Goal: Task Accomplishment & Management: Complete application form

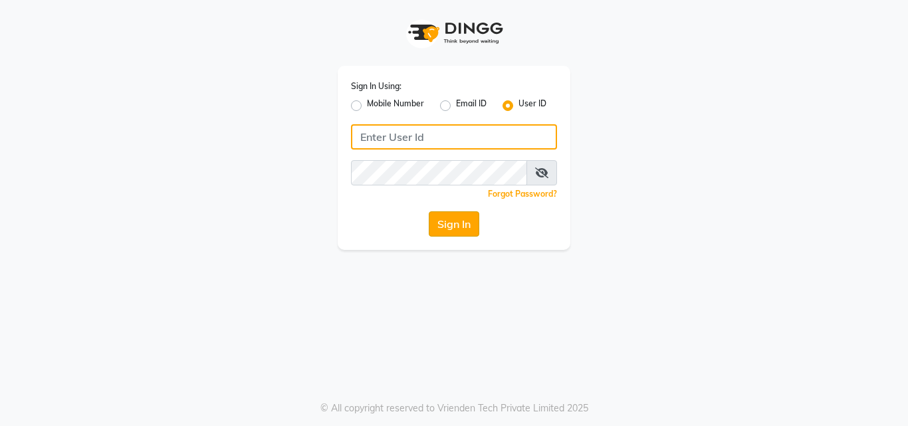
type input "hairportsalon"
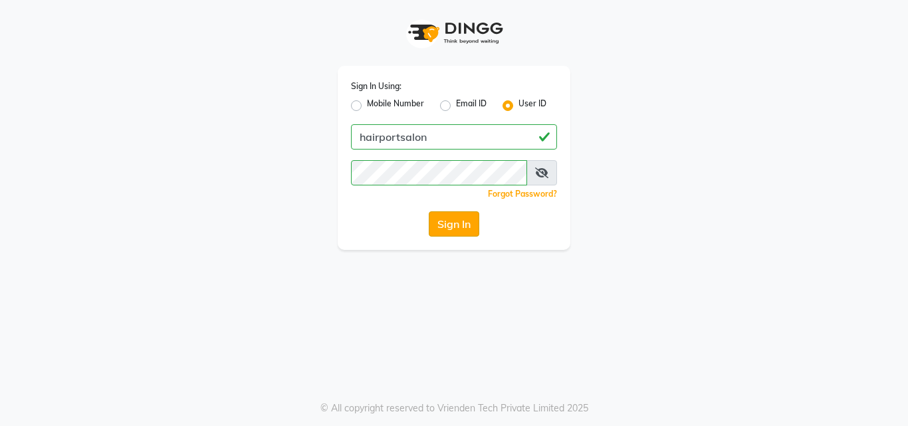
click at [465, 223] on button "Sign In" at bounding box center [454, 223] width 50 height 25
click at [465, 223] on div "Sign In" at bounding box center [454, 223] width 206 height 25
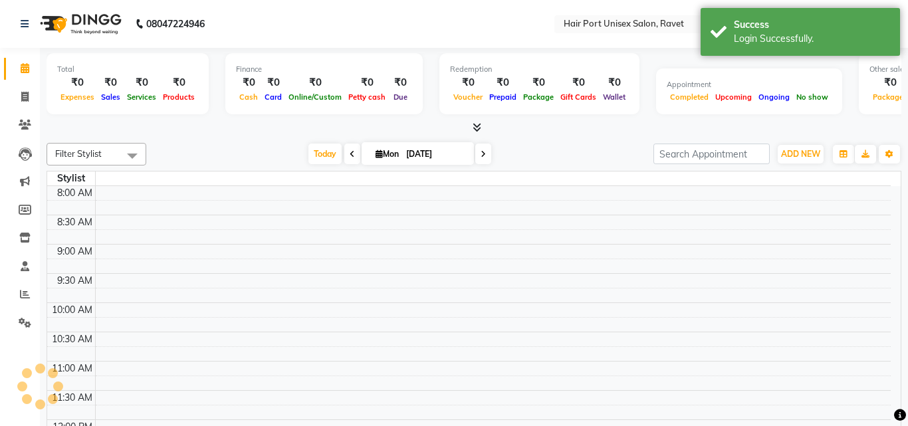
select select "en"
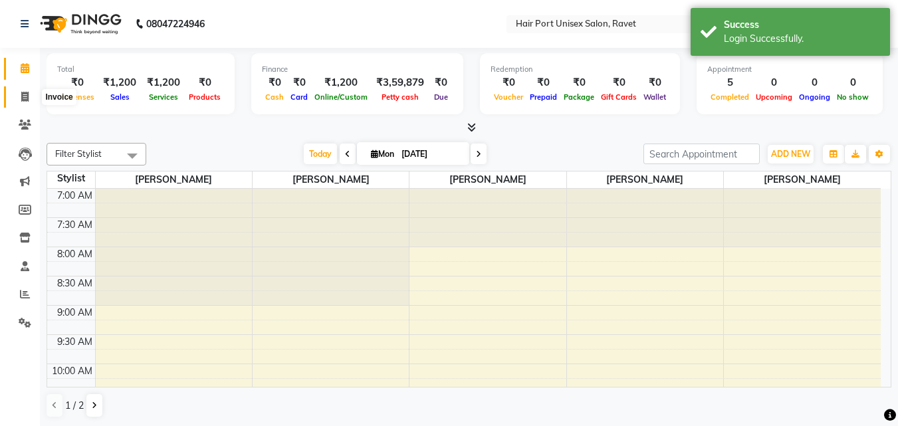
click at [19, 96] on span at bounding box center [24, 97] width 23 height 15
select select "service"
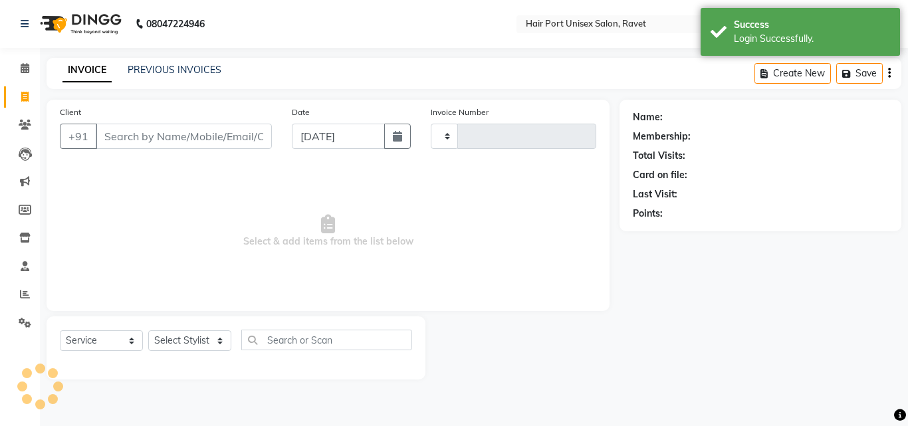
type input "3751"
select select "7015"
click at [151, 141] on input "Client" at bounding box center [184, 136] width 176 height 25
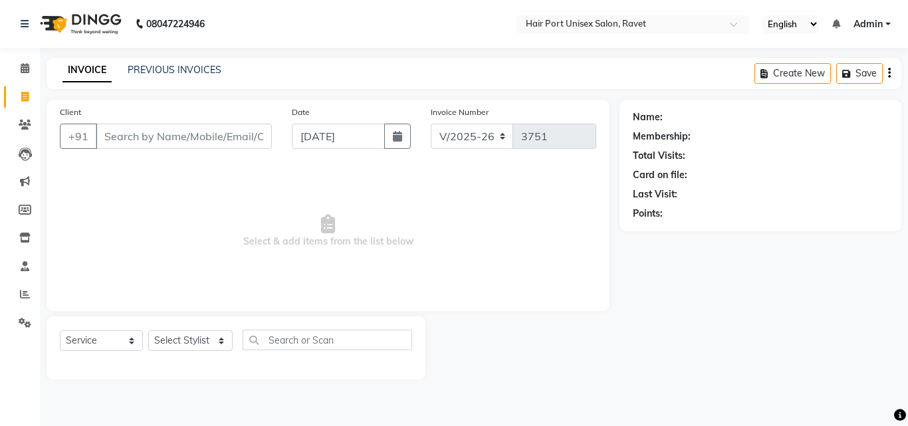
click at [151, 141] on input "Client" at bounding box center [184, 136] width 176 height 25
click at [197, 137] on input "Client" at bounding box center [184, 136] width 176 height 25
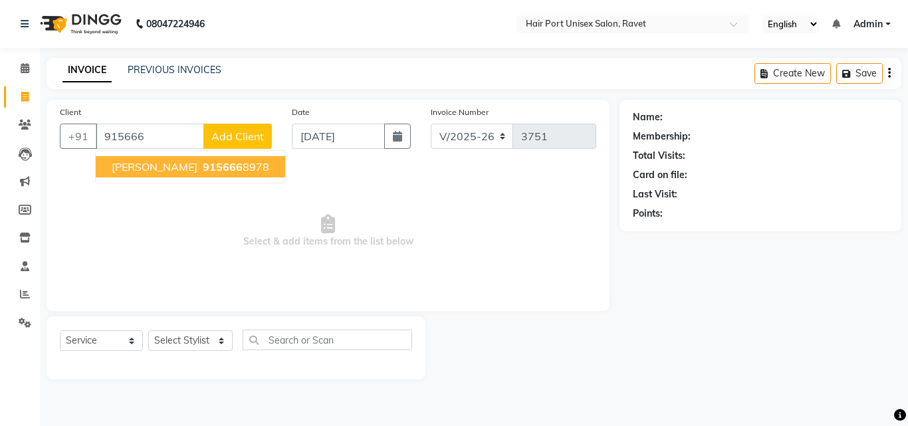
click at [228, 165] on ngb-highlight "915666 8978" at bounding box center [234, 166] width 69 height 13
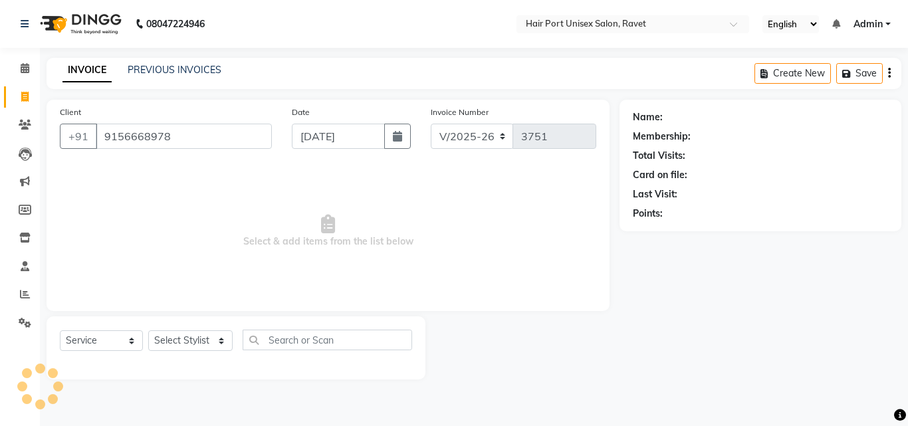
type input "9156668978"
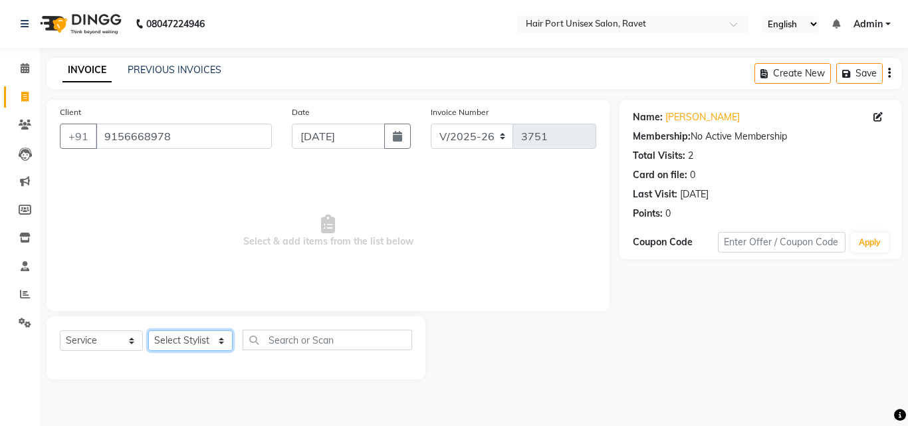
click at [183, 346] on select "Select Stylist [PERSON_NAME] [PERSON_NAME] [PERSON_NAME] [PERSON_NAME] [PERSON_…" at bounding box center [190, 340] width 84 height 21
select select "65581"
click at [148, 330] on select "Select Stylist [PERSON_NAME] [PERSON_NAME] [PERSON_NAME] [PERSON_NAME] [PERSON_…" at bounding box center [190, 340] width 84 height 21
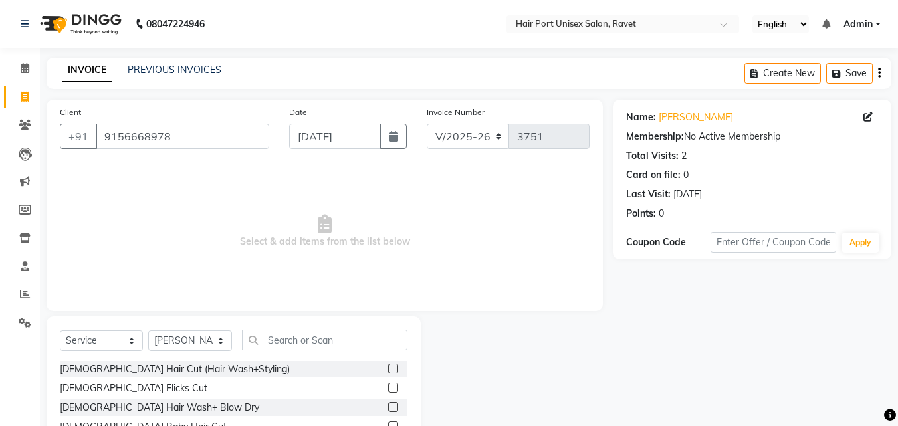
click at [388, 406] on label at bounding box center [393, 407] width 10 height 10
click at [388, 406] on input "checkbox" at bounding box center [392, 407] width 9 height 9
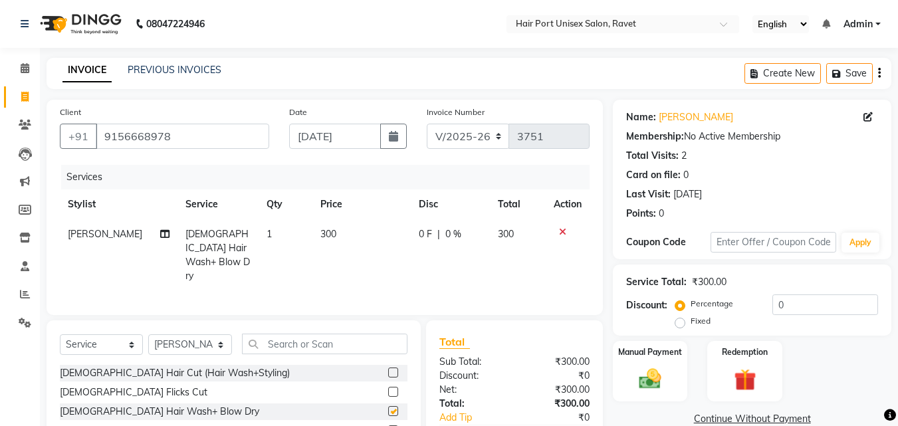
checkbox input "false"
click at [287, 342] on input "text" at bounding box center [324, 344] width 165 height 21
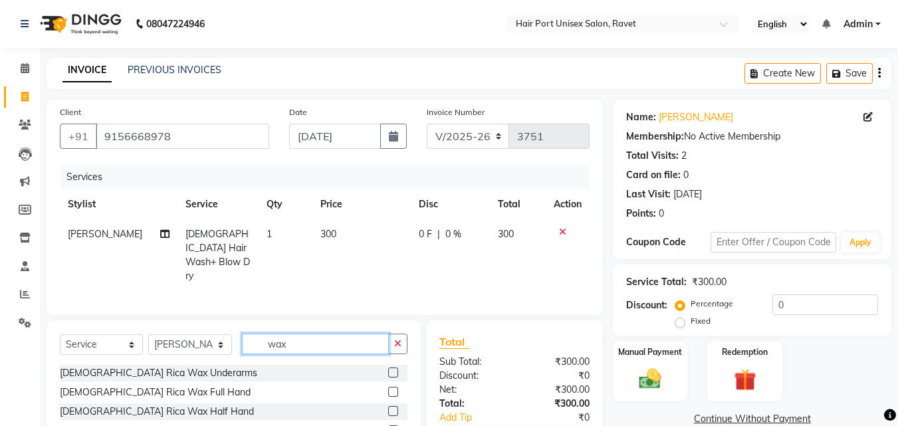
type input "wax"
click at [388, 367] on label at bounding box center [393, 372] width 10 height 10
click at [388, 369] on input "checkbox" at bounding box center [392, 373] width 9 height 9
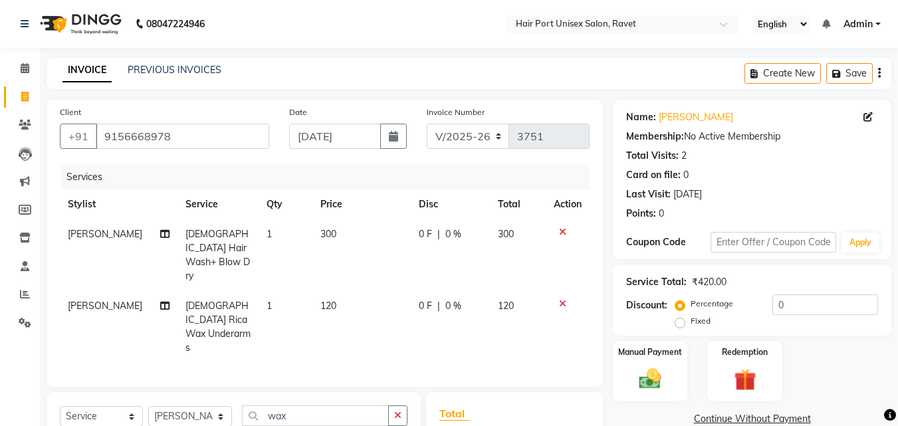
checkbox input "false"
click at [403, 341] on div "Client [PHONE_NUMBER] Date [DATE] Invoice Number V/2025 V/[PHONE_NUMBER] Servic…" at bounding box center [325, 344] width 576 height 488
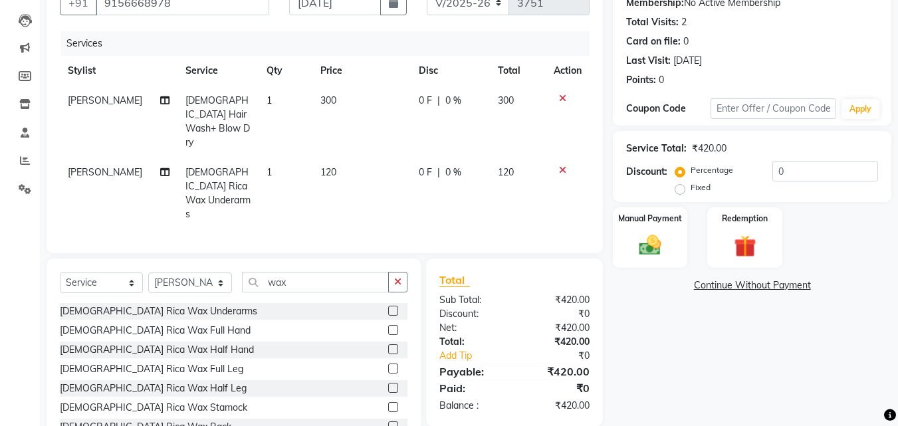
scroll to position [136, 0]
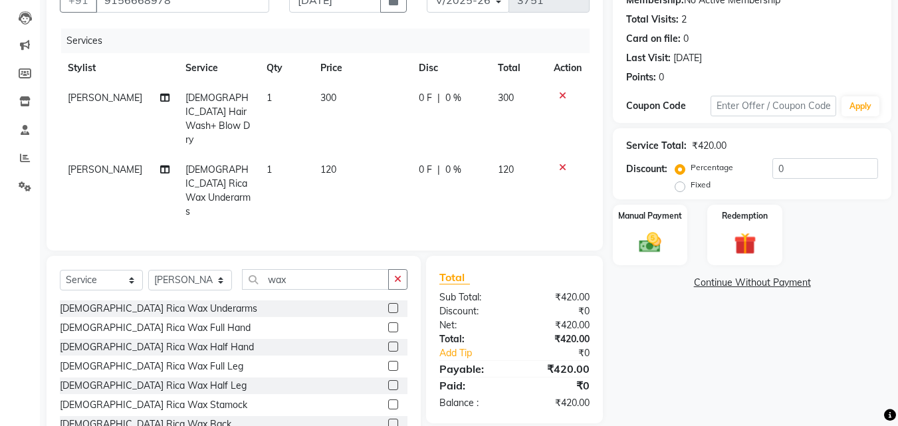
click at [318, 397] on div "[DEMOGRAPHIC_DATA] Rica Wax Stamock" at bounding box center [233, 405] width 347 height 17
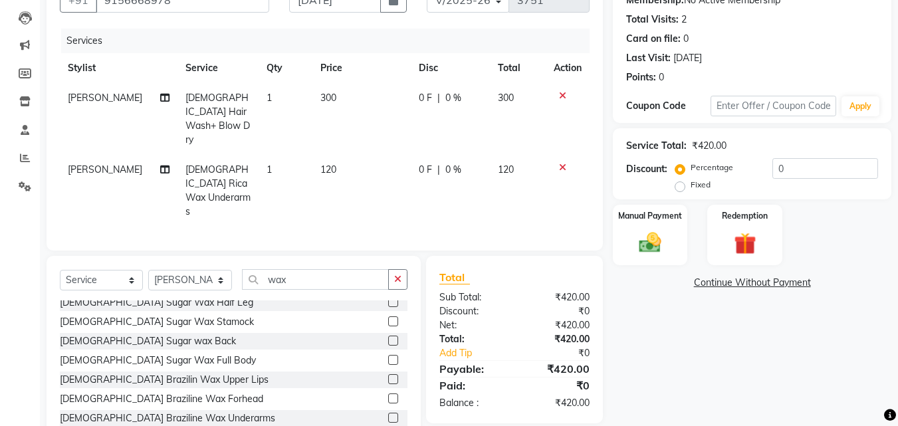
scroll to position [239, 0]
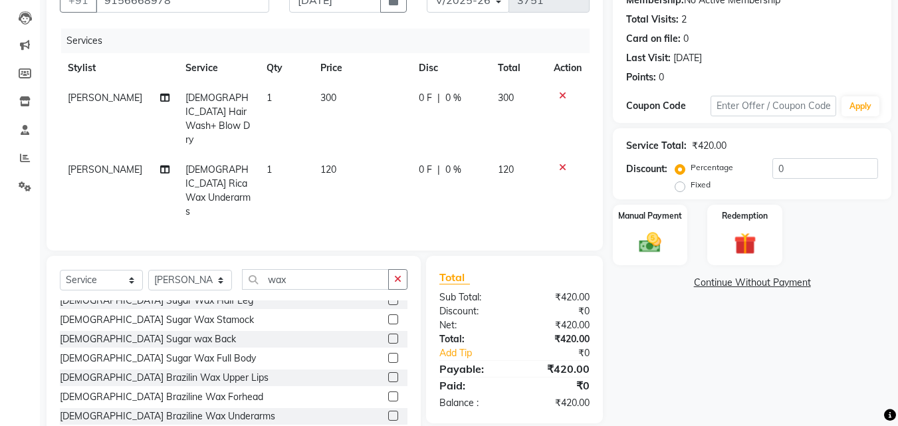
click at [388, 372] on label at bounding box center [393, 377] width 10 height 10
click at [388, 373] on input "checkbox" at bounding box center [392, 377] width 9 height 9
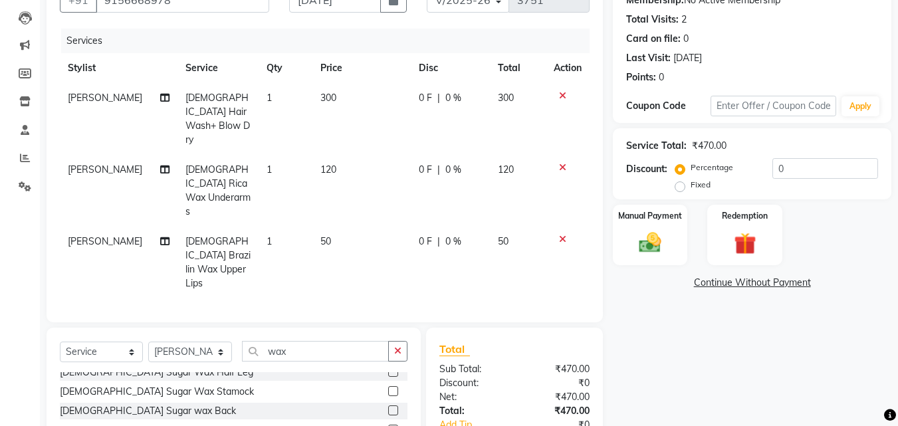
checkbox input "false"
click at [323, 227] on td "50" at bounding box center [361, 263] width 98 height 72
select select "65581"
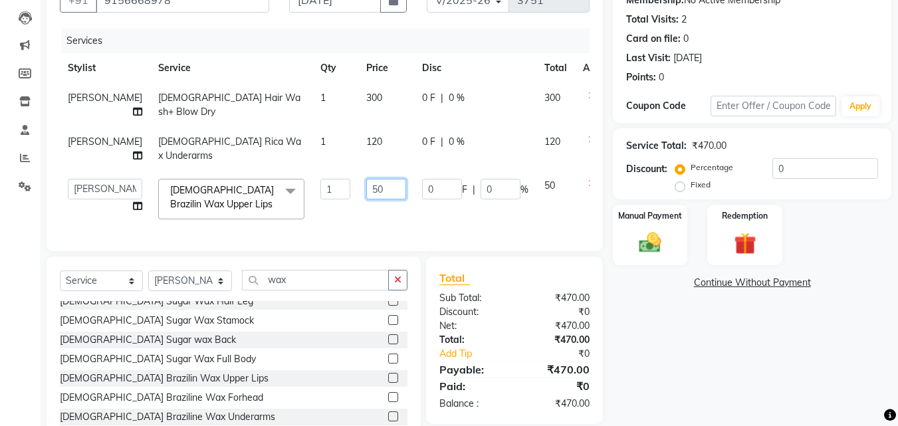
click at [366, 185] on input "50" at bounding box center [386, 189] width 40 height 21
type input "5"
type input "80"
click at [380, 202] on td "80" at bounding box center [386, 199] width 56 height 56
select select "65581"
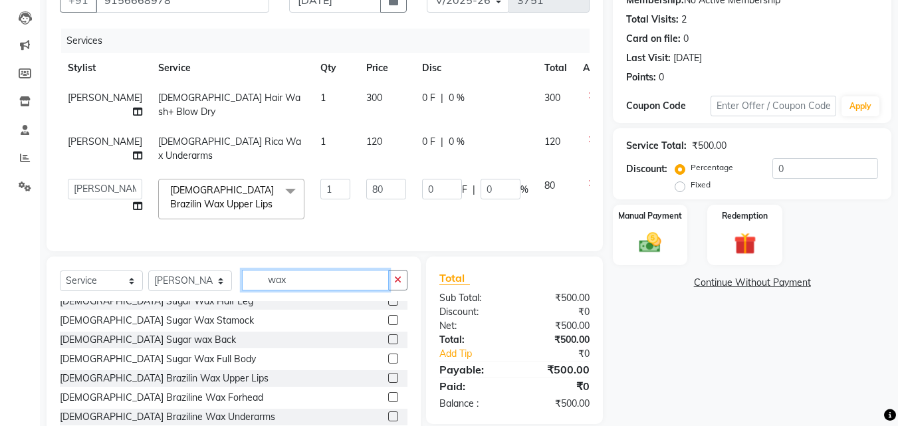
click at [306, 284] on input "wax" at bounding box center [315, 280] width 147 height 21
type input "w"
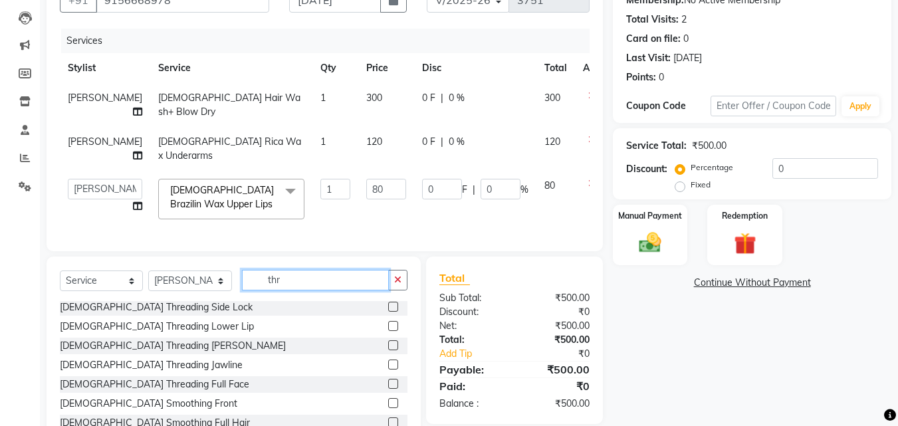
scroll to position [21, 0]
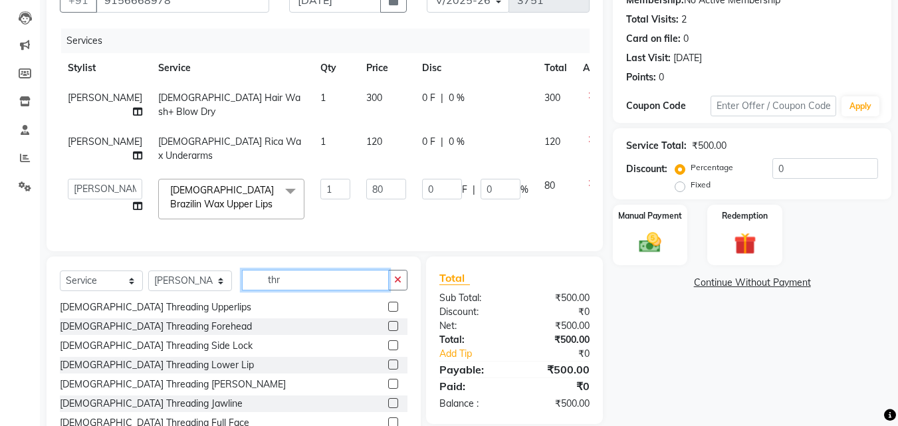
type input "thr"
click at [388, 312] on label at bounding box center [393, 307] width 10 height 10
click at [388, 312] on input "checkbox" at bounding box center [392, 307] width 9 height 9
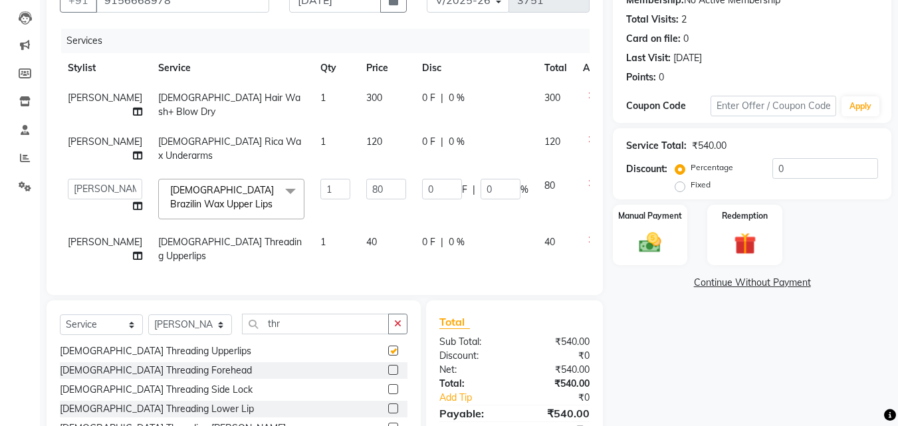
checkbox input "false"
click at [388, 375] on label at bounding box center [393, 370] width 10 height 10
click at [388, 375] on input "checkbox" at bounding box center [392, 370] width 9 height 9
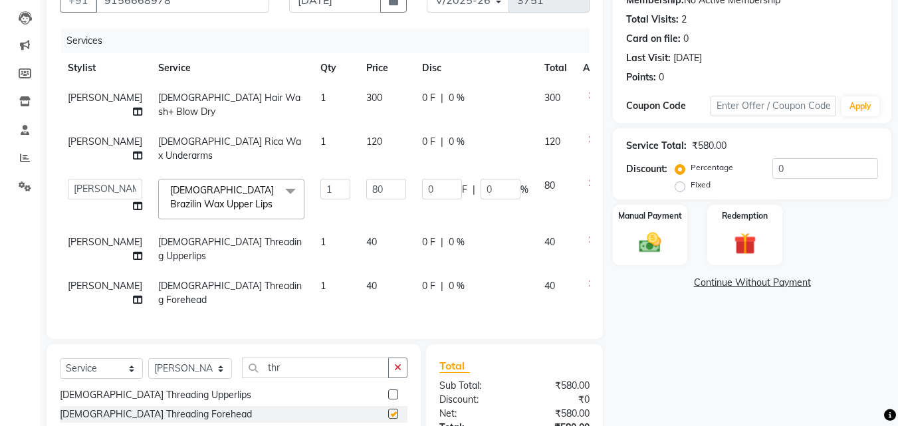
checkbox input "false"
click at [631, 333] on div "Name: [PERSON_NAME] Membership: No Active Membership Total Visits: 2 Card on fi…" at bounding box center [757, 251] width 288 height 577
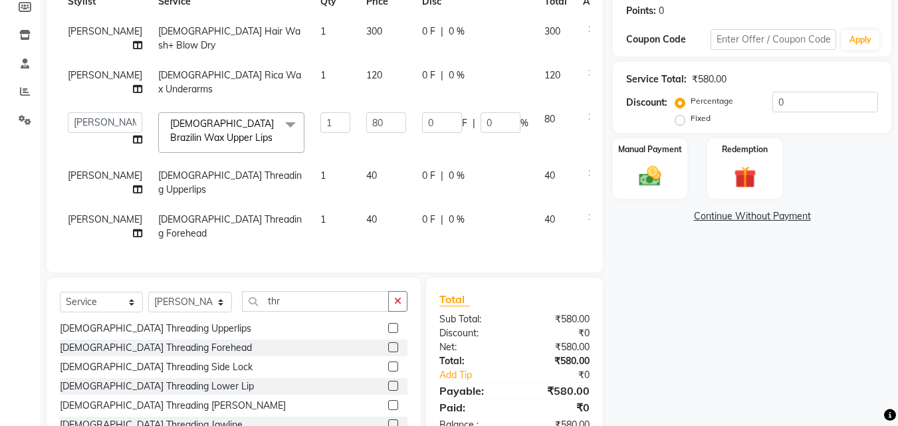
scroll to position [216, 0]
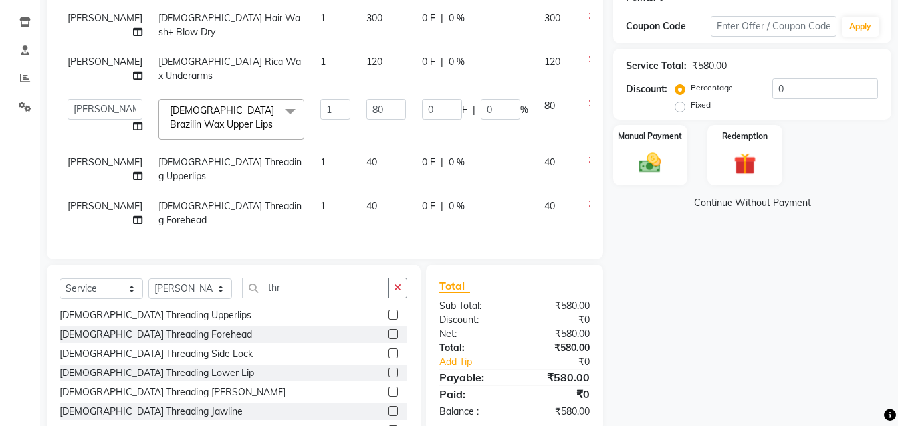
click at [290, 376] on div "[DEMOGRAPHIC_DATA] Threading Lower Lip" at bounding box center [233, 373] width 347 height 17
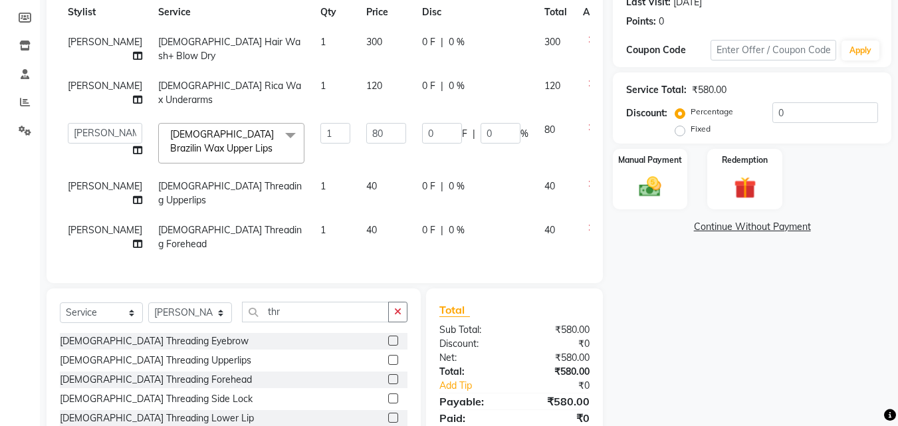
scroll to position [189, 0]
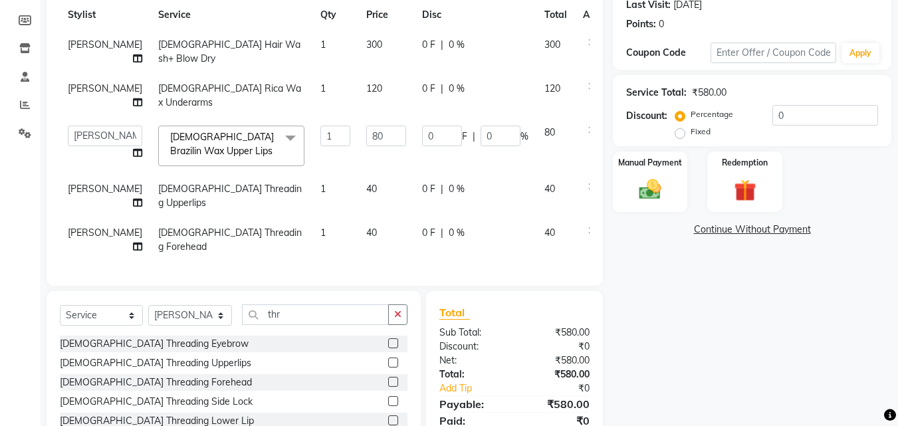
click at [388, 348] on label at bounding box center [393, 343] width 10 height 10
click at [388, 348] on input "checkbox" at bounding box center [392, 344] width 9 height 9
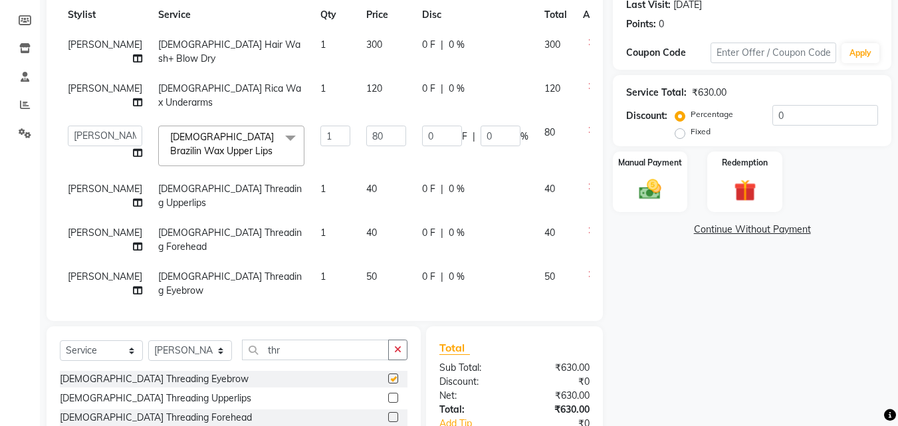
checkbox input "false"
click at [588, 229] on icon at bounding box center [591, 230] width 7 height 9
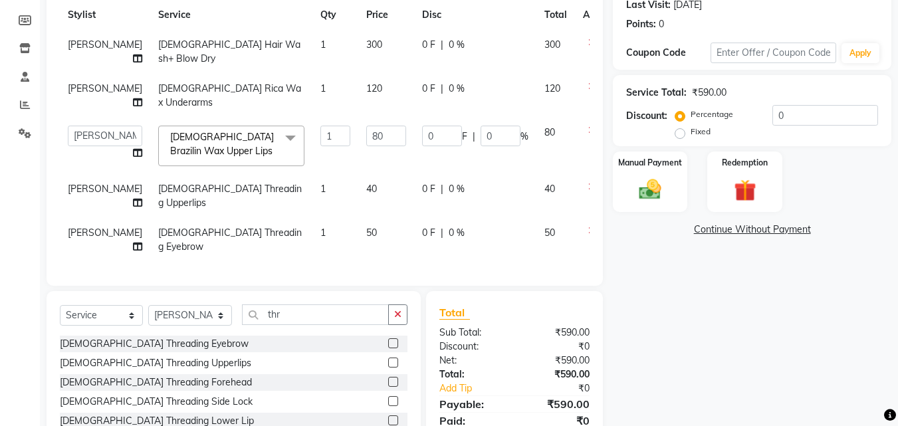
click at [388, 382] on label at bounding box center [393, 382] width 10 height 10
click at [388, 382] on input "checkbox" at bounding box center [392, 382] width 9 height 9
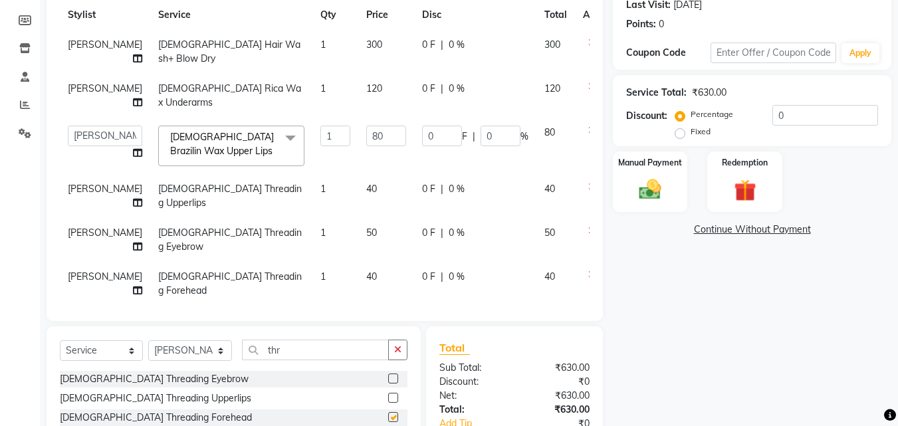
checkbox input "false"
click at [588, 187] on icon at bounding box center [591, 186] width 7 height 9
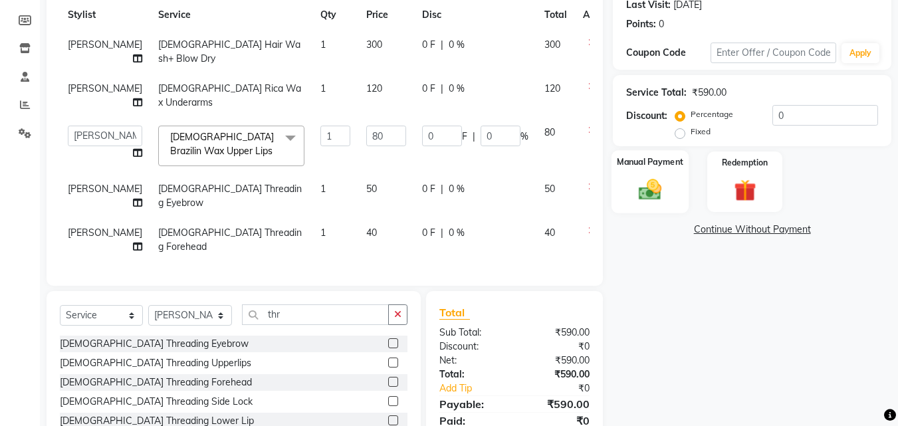
click at [641, 197] on img at bounding box center [649, 189] width 37 height 27
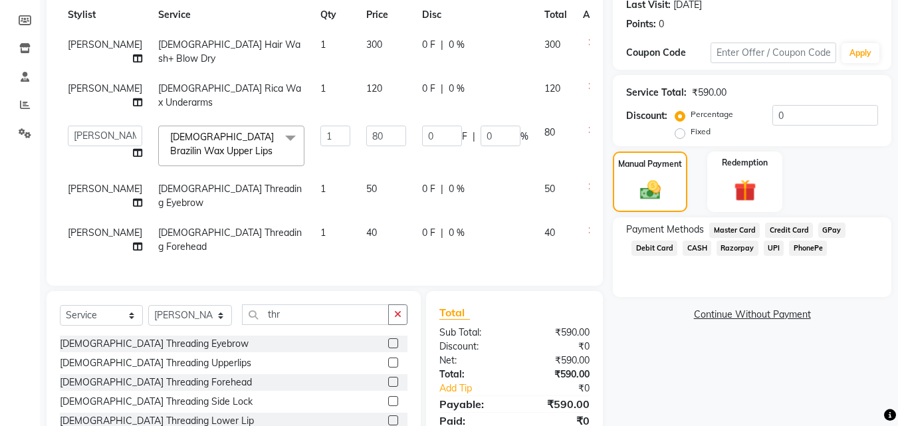
click at [775, 247] on span "UPI" at bounding box center [773, 248] width 21 height 15
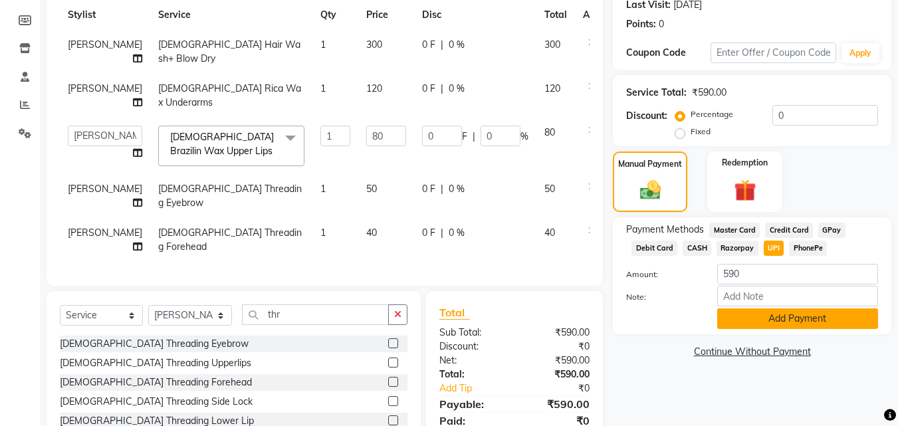
click at [766, 320] on button "Add Payment" at bounding box center [797, 318] width 161 height 21
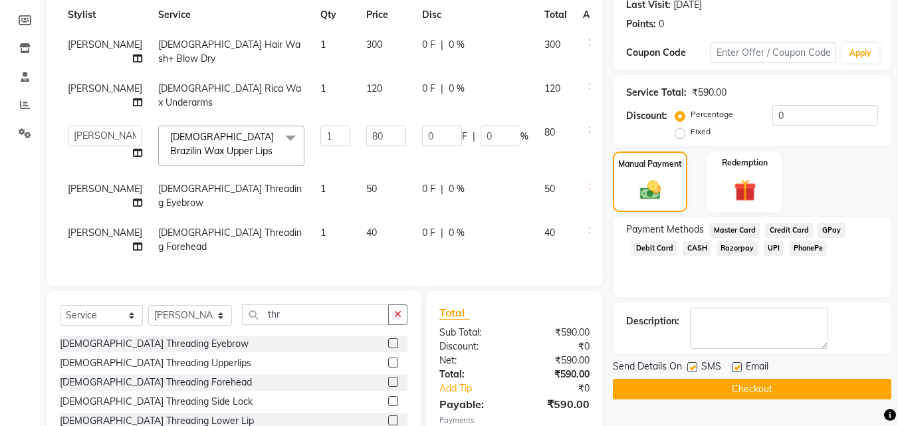
click at [768, 385] on button "Checkout" at bounding box center [752, 389] width 278 height 21
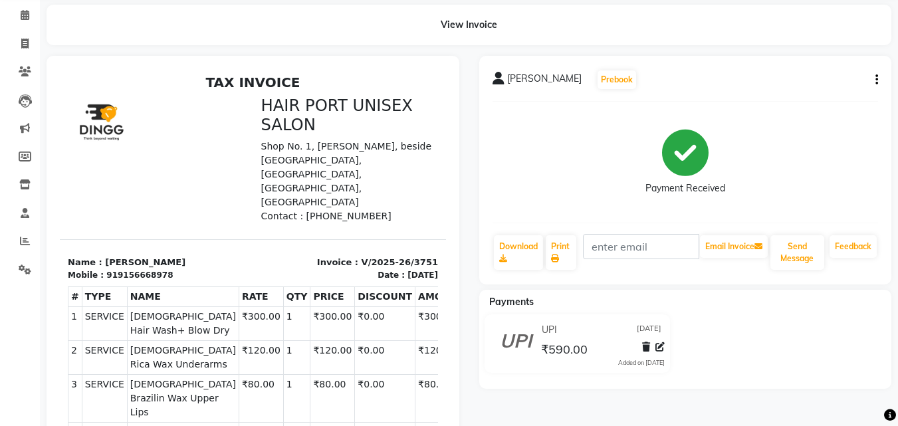
scroll to position [80, 0]
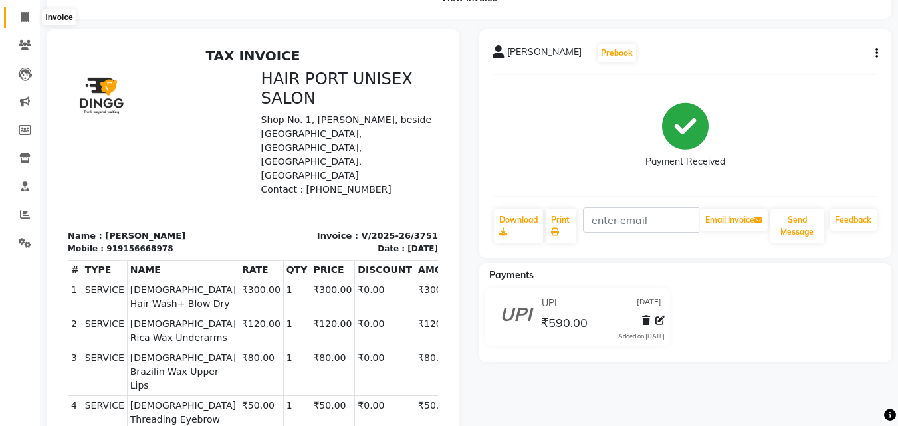
click at [20, 17] on span at bounding box center [24, 17] width 23 height 15
select select "service"
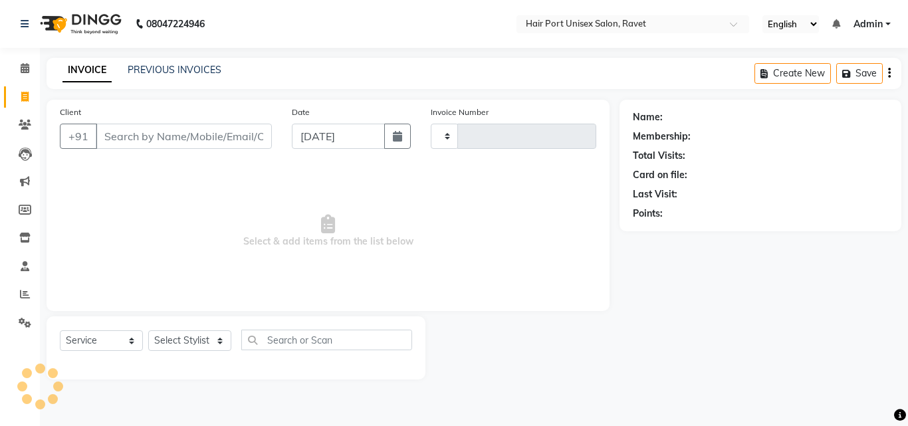
type input "3752"
select select "7015"
click at [24, 66] on icon at bounding box center [25, 68] width 9 height 10
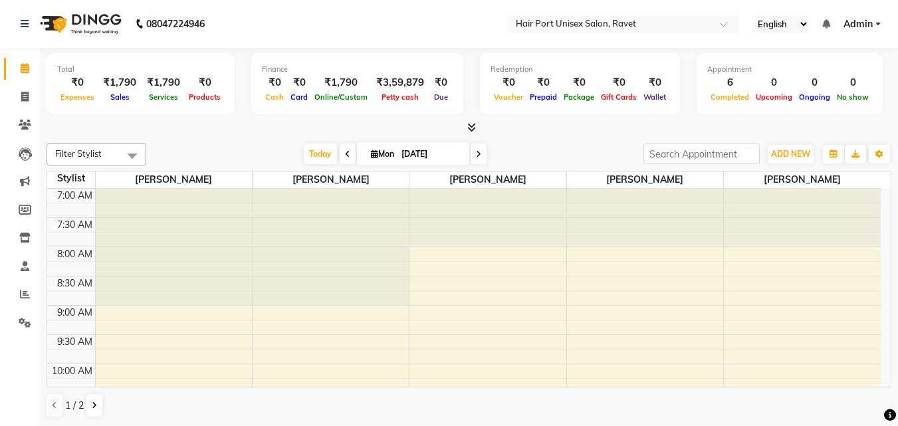
click at [488, 238] on div at bounding box center [487, 218] width 156 height 58
click at [778, 205] on div at bounding box center [802, 218] width 157 height 58
click at [23, 92] on icon at bounding box center [24, 97] width 7 height 10
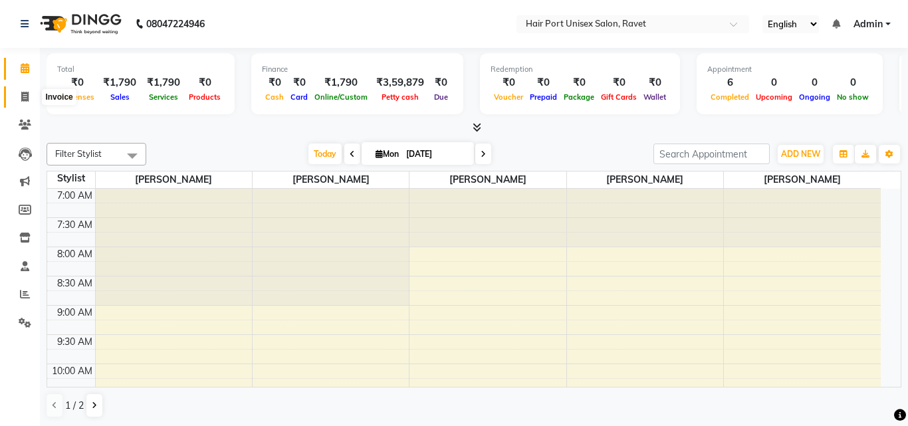
select select "7015"
select select "service"
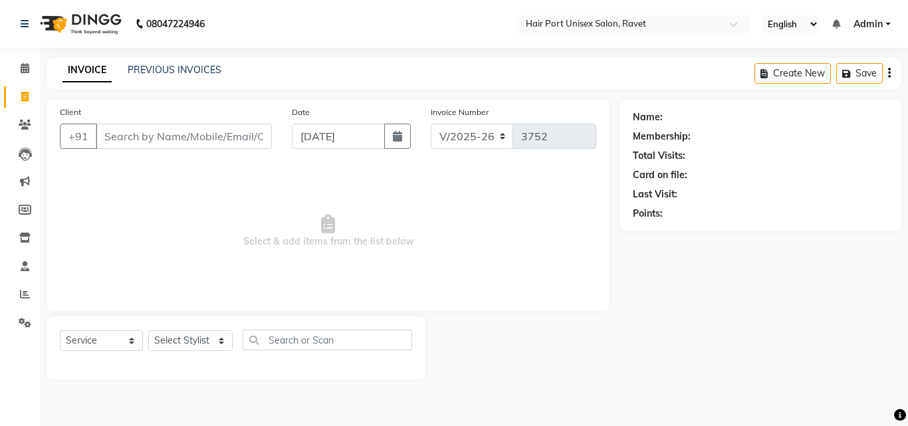
click at [146, 127] on input "Client" at bounding box center [184, 136] width 176 height 25
click at [141, 132] on input "Client" at bounding box center [184, 136] width 176 height 25
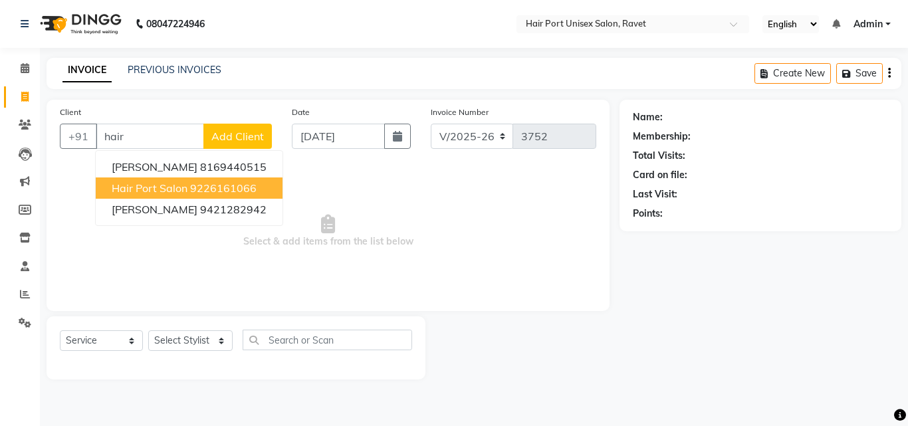
click at [174, 192] on span "Hair port salon" at bounding box center [150, 187] width 76 height 13
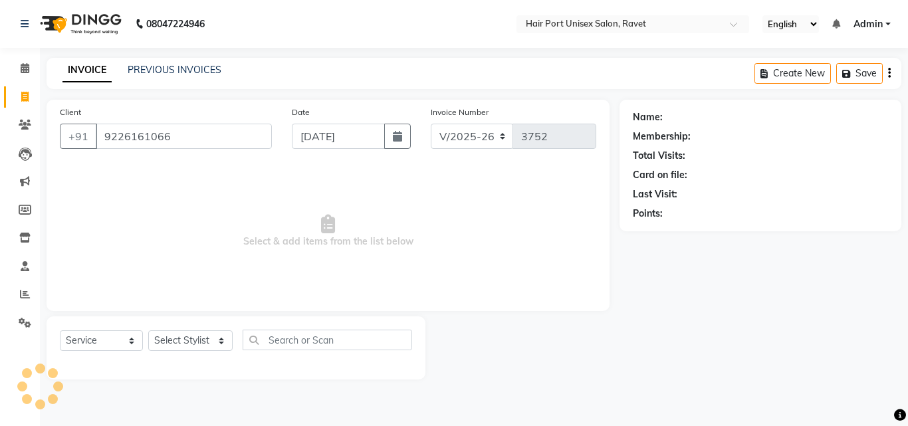
type input "9226161066"
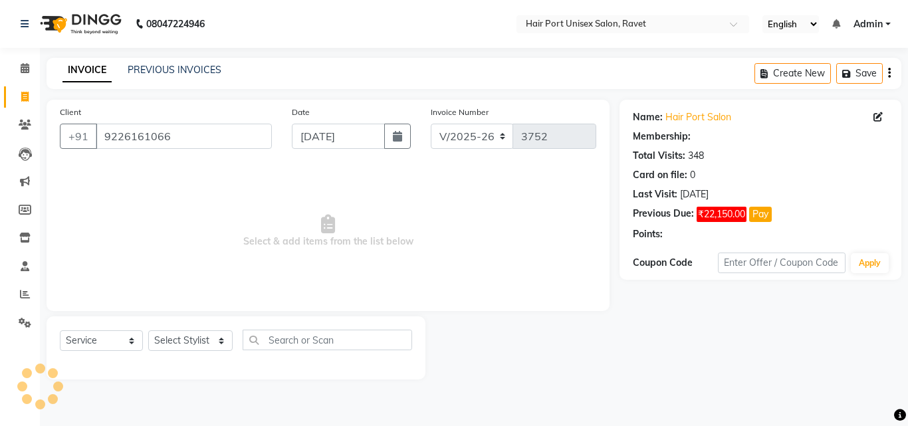
select select "1: Object"
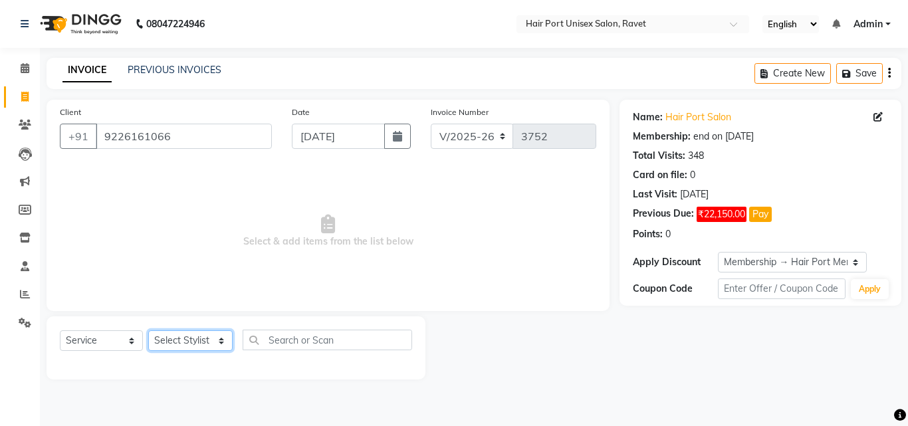
click at [185, 336] on select "Select Stylist [PERSON_NAME] [PERSON_NAME] [PERSON_NAME] [PERSON_NAME] [PERSON_…" at bounding box center [190, 340] width 84 height 21
select select "58691"
click at [148, 330] on select "Select Stylist [PERSON_NAME] [PERSON_NAME] [PERSON_NAME] [PERSON_NAME] [PERSON_…" at bounding box center [190, 340] width 84 height 21
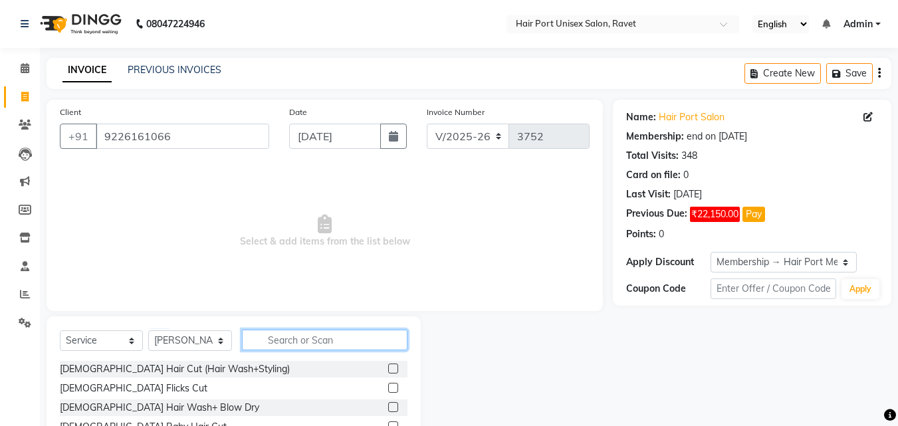
click at [276, 331] on input "text" at bounding box center [324, 340] width 165 height 21
type input "thr"
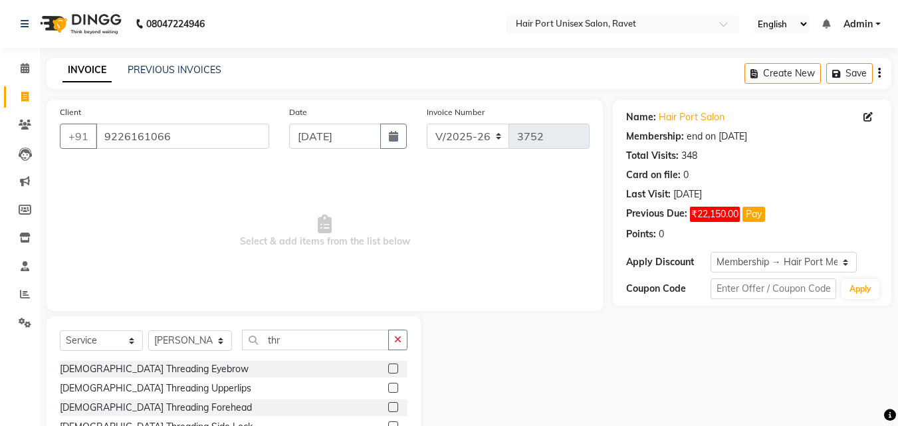
click at [388, 367] on label at bounding box center [393, 368] width 10 height 10
click at [388, 367] on input "checkbox" at bounding box center [392, 369] width 9 height 9
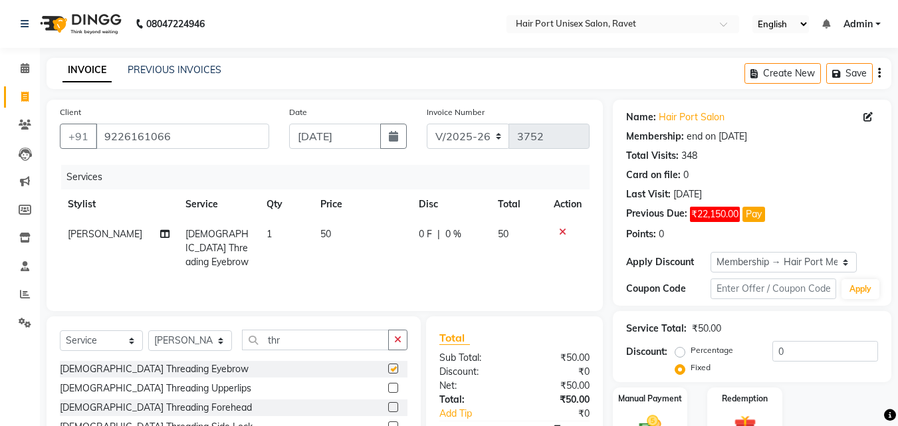
checkbox input "false"
click at [460, 318] on div "Total Sub Total: ₹50.00 Discount: ₹0 Net: ₹50.00 Total: ₹50.00 Add Tip ₹0 Payab…" at bounding box center [514, 399] width 177 height 167
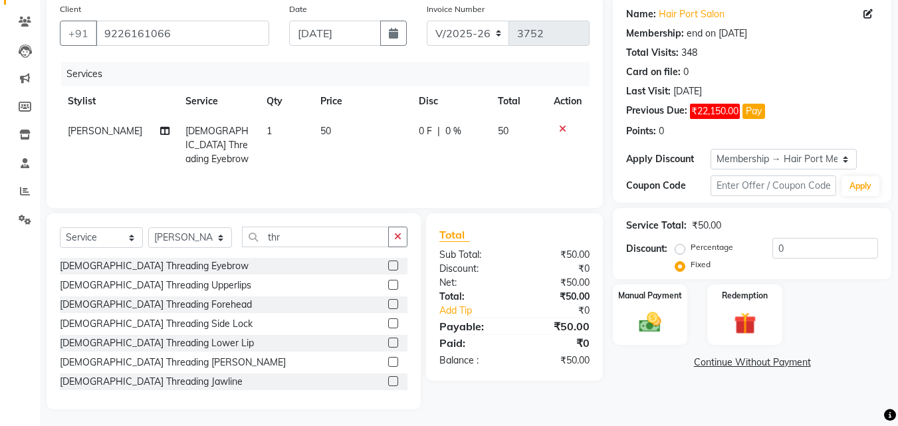
scroll to position [106, 0]
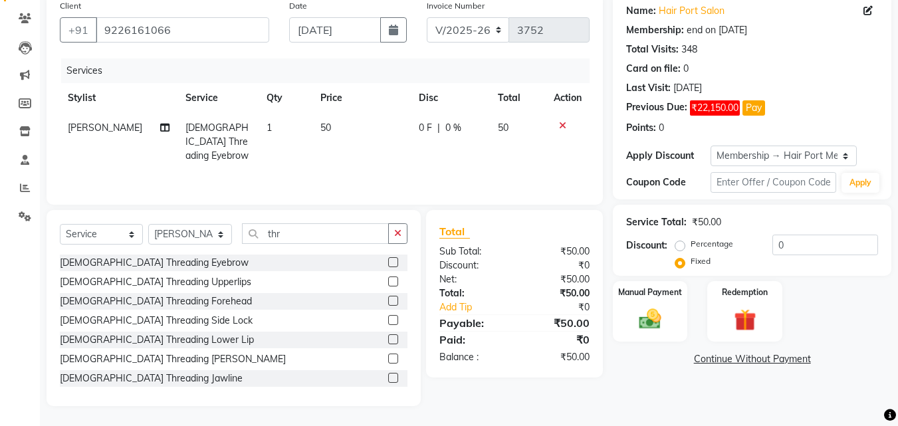
click at [388, 278] on label at bounding box center [393, 281] width 10 height 10
click at [388, 278] on input "checkbox" at bounding box center [392, 282] width 9 height 9
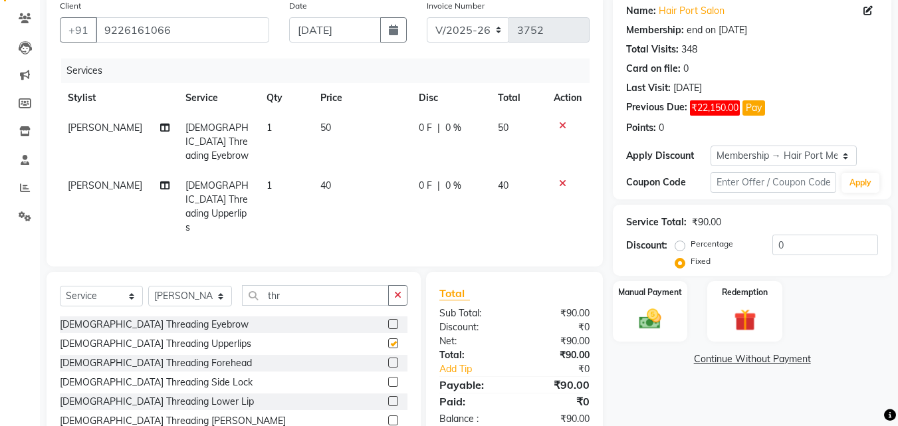
checkbox input "false"
click at [388, 357] on label at bounding box center [393, 362] width 10 height 10
click at [388, 359] on input "checkbox" at bounding box center [392, 363] width 9 height 9
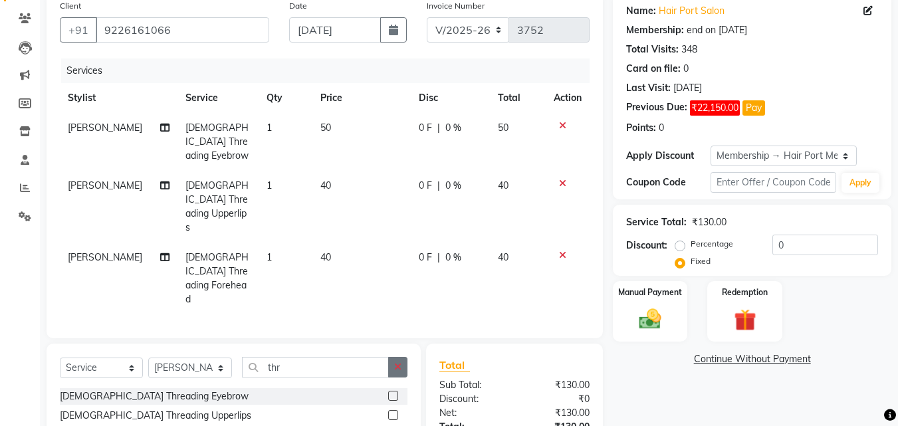
checkbox input "false"
click at [207, 357] on select "Select Stylist [PERSON_NAME] [PERSON_NAME] [PERSON_NAME] [PERSON_NAME] [PERSON_…" at bounding box center [190, 367] width 84 height 21
drag, startPoint x: 207, startPoint y: 310, endPoint x: 193, endPoint y: 321, distance: 18.0
click at [193, 357] on div "Select Service Product Membership Package Voucher Prepaid Gift Card Select Styl…" at bounding box center [233, 372] width 347 height 31
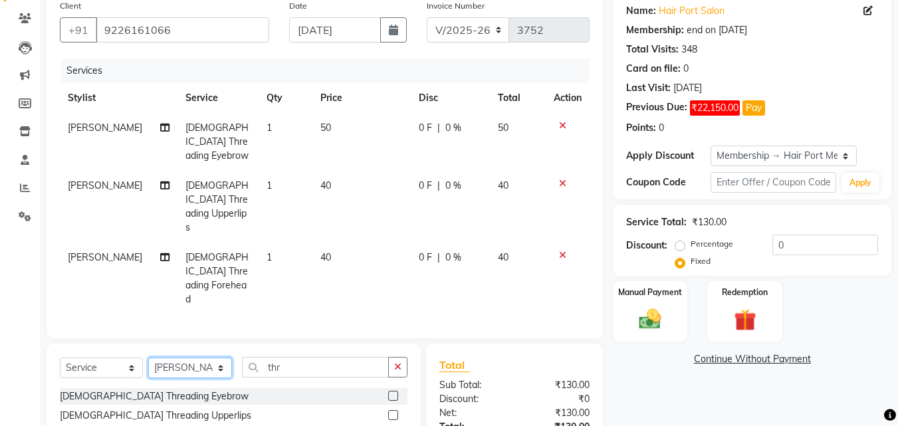
click at [192, 357] on select "Select Stylist [PERSON_NAME] [PERSON_NAME] [PERSON_NAME] [PERSON_NAME] [PERSON_…" at bounding box center [190, 367] width 84 height 21
select select "60513"
click at [148, 357] on select "Select Stylist [PERSON_NAME] [PERSON_NAME] [PERSON_NAME] [PERSON_NAME] [PERSON_…" at bounding box center [190, 367] width 84 height 21
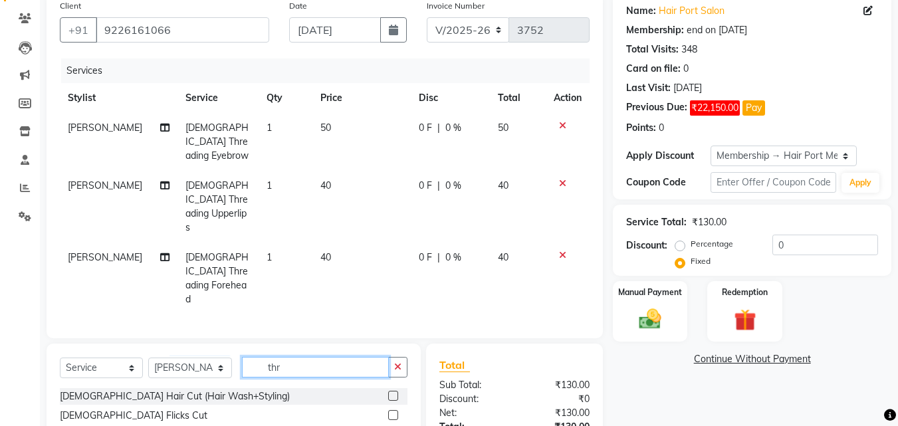
click at [289, 357] on input "thr" at bounding box center [315, 367] width 147 height 21
type input "t"
type input "thr"
click at [388, 391] on label at bounding box center [393, 396] width 10 height 10
click at [388, 392] on input "checkbox" at bounding box center [392, 396] width 9 height 9
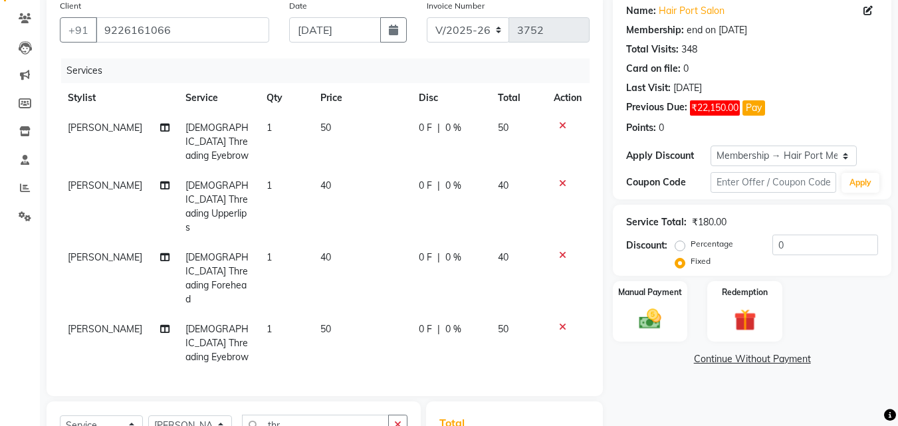
checkbox input "false"
click at [473, 364] on div "Client [PHONE_NUMBER] Date [DATE] Invoice Number V/2025 V/[PHONE_NUMBER] Servic…" at bounding box center [325, 198] width 556 height 411
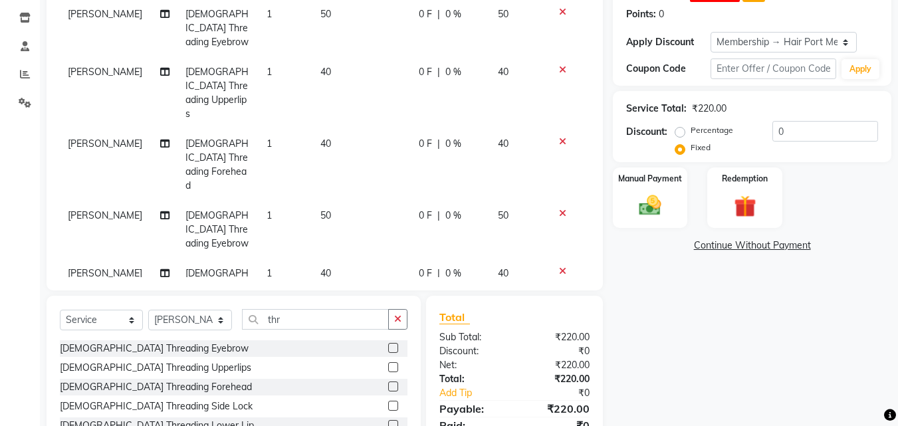
scroll to position [268, 0]
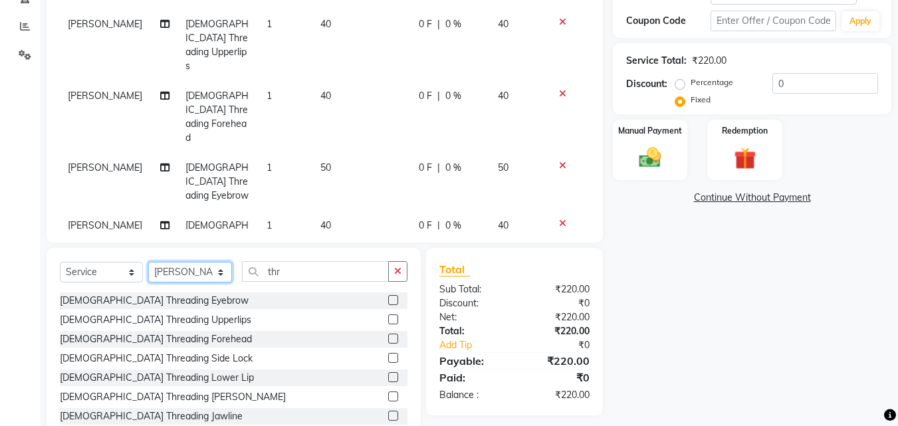
click at [197, 262] on select "Select Stylist [PERSON_NAME] [PERSON_NAME] [PERSON_NAME] [PERSON_NAME] [PERSON_…" at bounding box center [190, 272] width 84 height 21
select select "66342"
click at [148, 262] on select "Select Stylist [PERSON_NAME] [PERSON_NAME] [PERSON_NAME] [PERSON_NAME] [PERSON_…" at bounding box center [190, 272] width 84 height 21
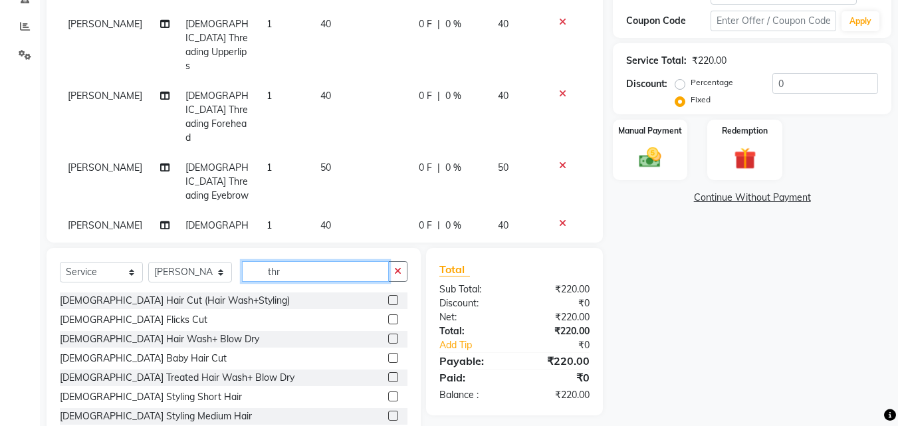
click at [286, 261] on input "thr" at bounding box center [315, 271] width 147 height 21
type input "t"
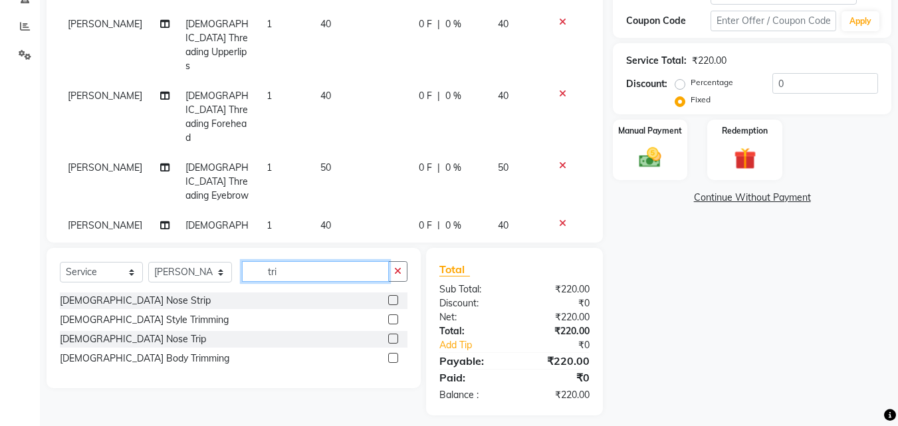
scroll to position [239, 0]
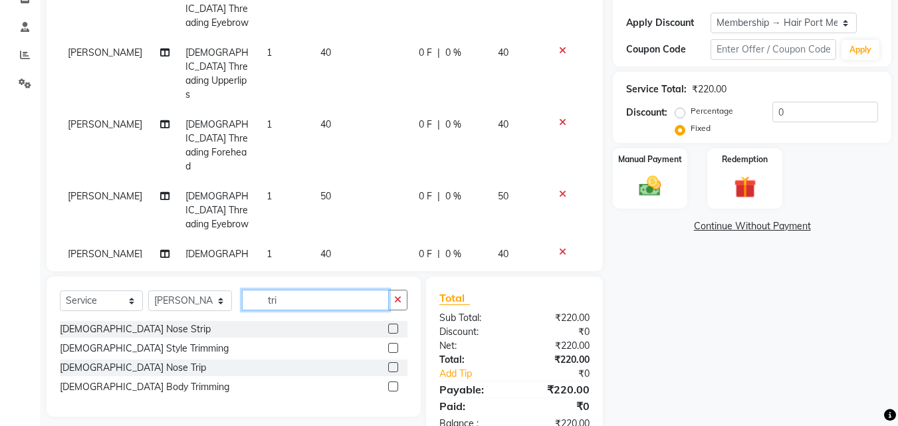
type input "tri"
click at [393, 343] on label at bounding box center [393, 348] width 10 height 10
click at [393, 344] on input "checkbox" at bounding box center [392, 348] width 9 height 9
checkbox input "false"
click at [304, 306] on input "tri" at bounding box center [315, 300] width 147 height 21
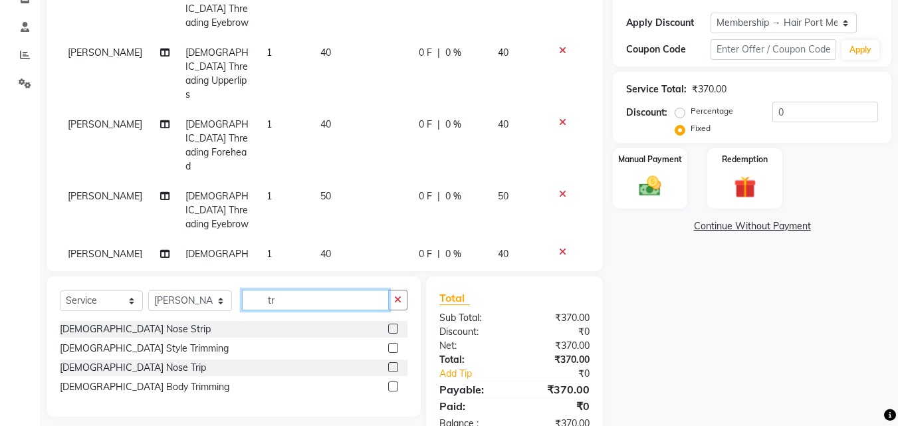
type input "t"
type input "hair cut"
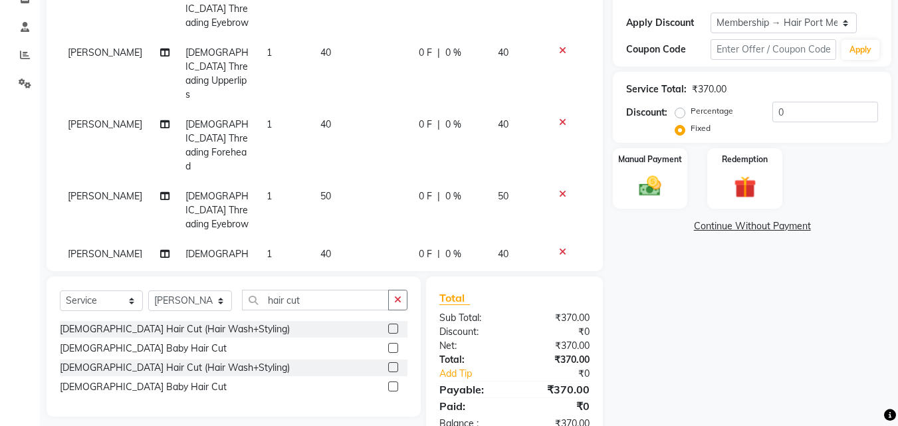
click at [392, 369] on label at bounding box center [393, 367] width 10 height 10
click at [392, 369] on input "checkbox" at bounding box center [392, 367] width 9 height 9
checkbox input "false"
click at [648, 185] on img at bounding box center [649, 186] width 37 height 27
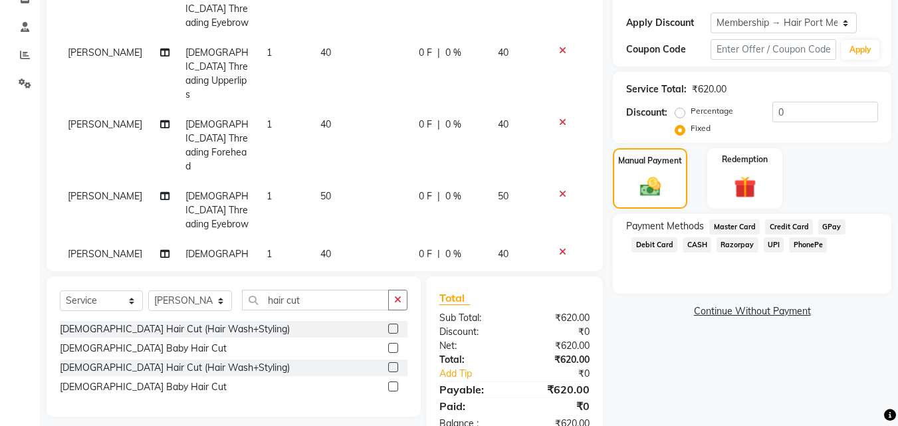
click at [769, 246] on span "UPI" at bounding box center [773, 244] width 21 height 15
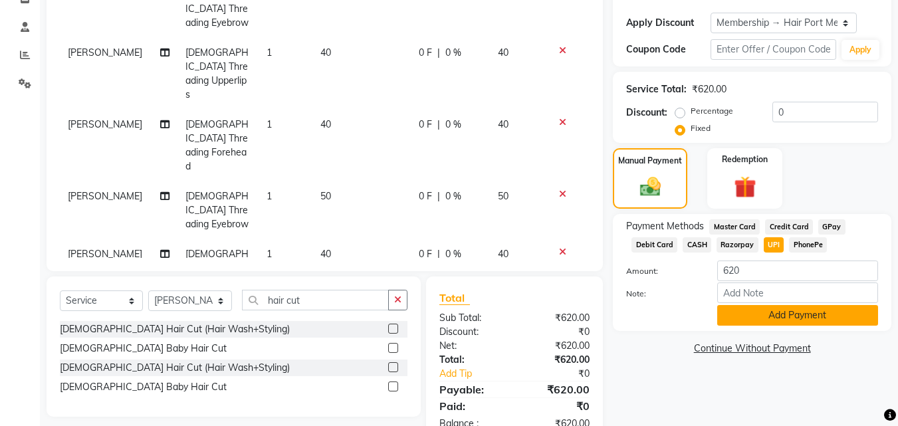
click at [767, 310] on button "Add Payment" at bounding box center [797, 315] width 161 height 21
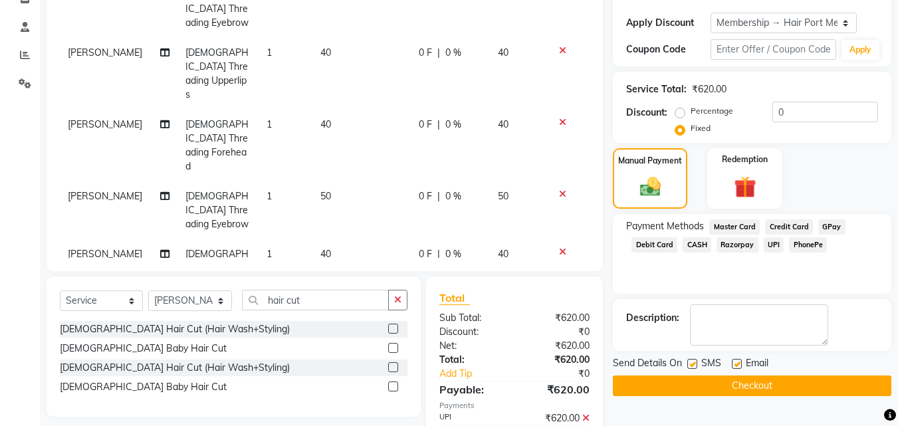
click at [755, 387] on button "Checkout" at bounding box center [752, 385] width 278 height 21
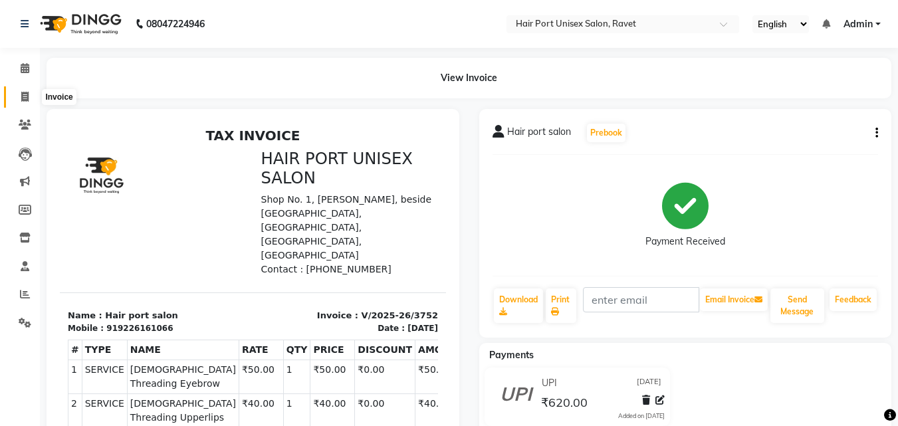
click at [21, 92] on icon at bounding box center [24, 97] width 7 height 10
select select "service"
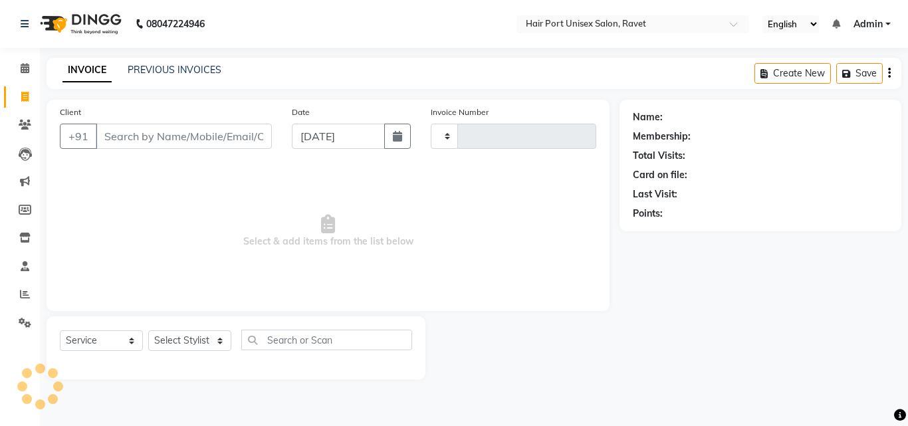
type input "3753"
select select "7015"
click at [112, 146] on input "Client" at bounding box center [184, 136] width 176 height 25
